Goal: Information Seeking & Learning: Learn about a topic

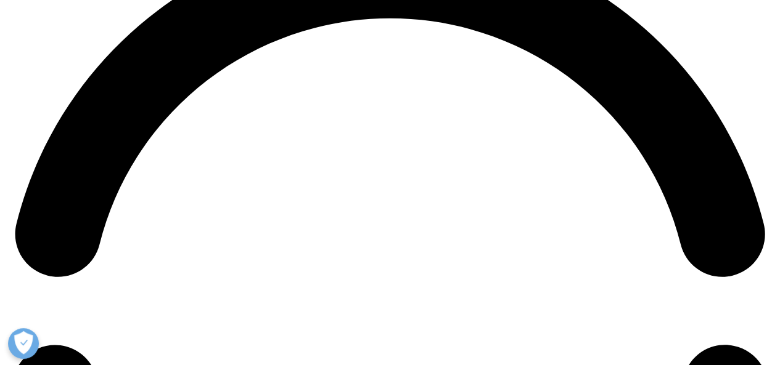
scroll to position [1849, 0]
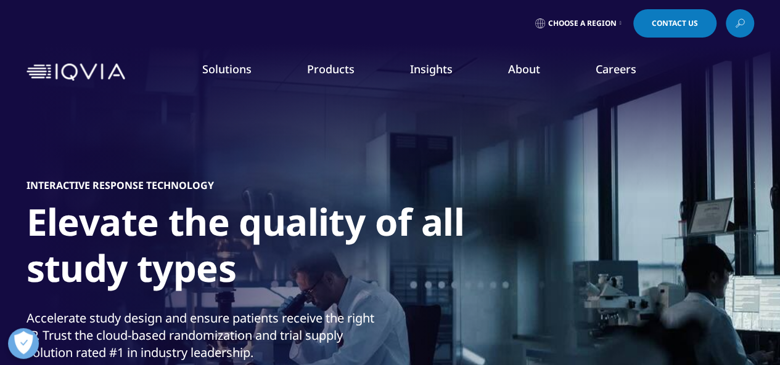
click at [584, 30] on link "Choose a Region" at bounding box center [577, 23] width 91 height 28
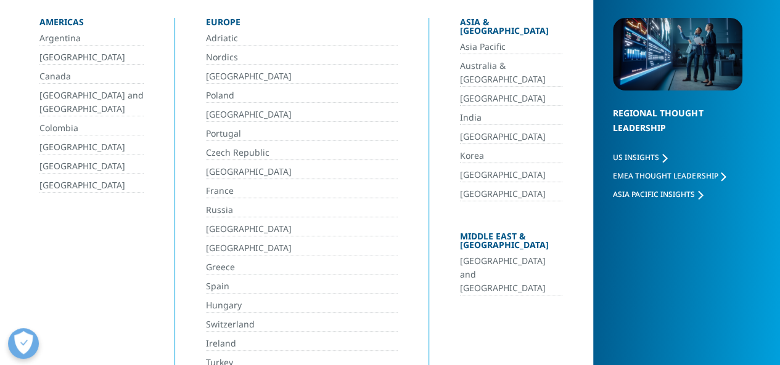
scroll to position [124, 0]
click at [63, 187] on link "[GEOGRAPHIC_DATA]" at bounding box center [91, 186] width 104 height 14
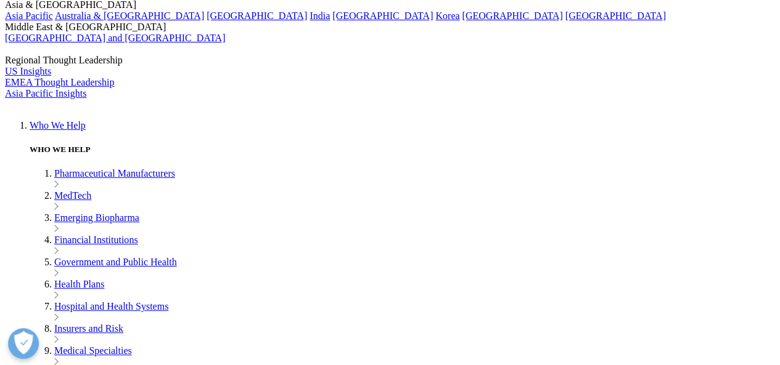
scroll to position [2940, 0]
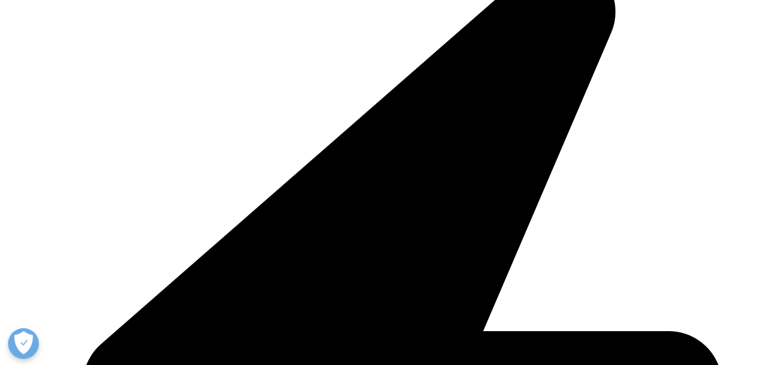
scroll to position [2773, 0]
